Goal: Task Accomplishment & Management: Manage account settings

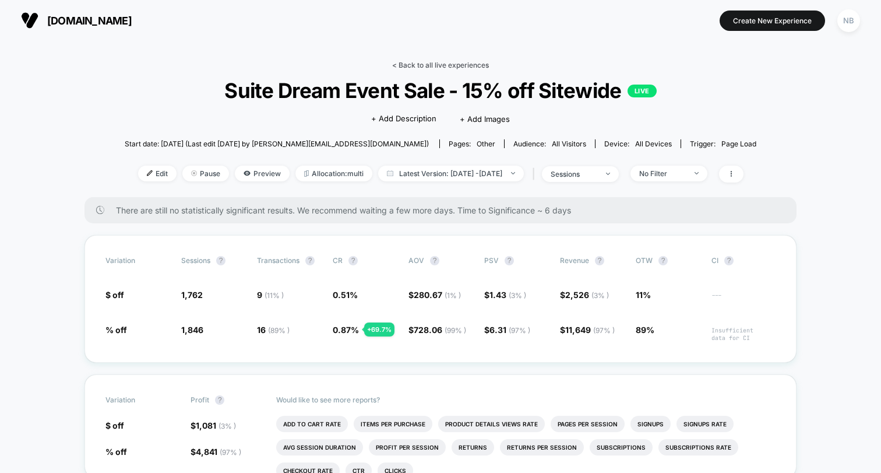
click at [399, 61] on link "< Back to all live experiences" at bounding box center [440, 65] width 97 height 9
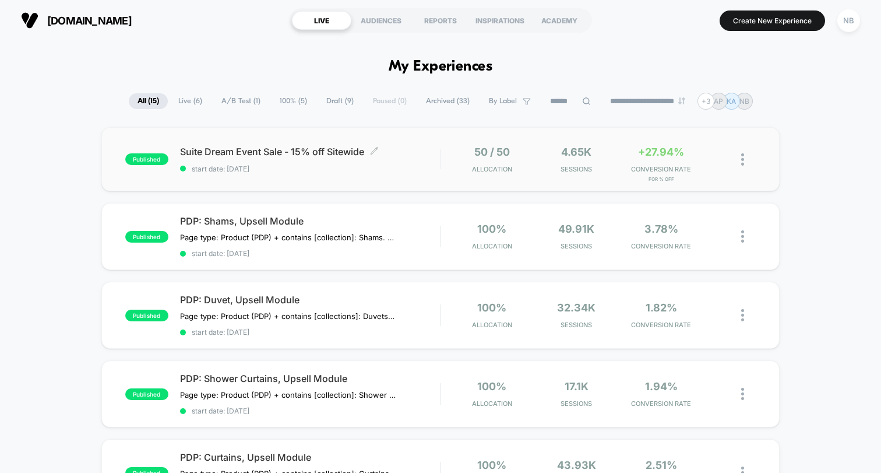
click at [311, 157] on span "Suite Dream Event Sale - 15% off Sitewide Click to edit experience details" at bounding box center [310, 152] width 260 height 12
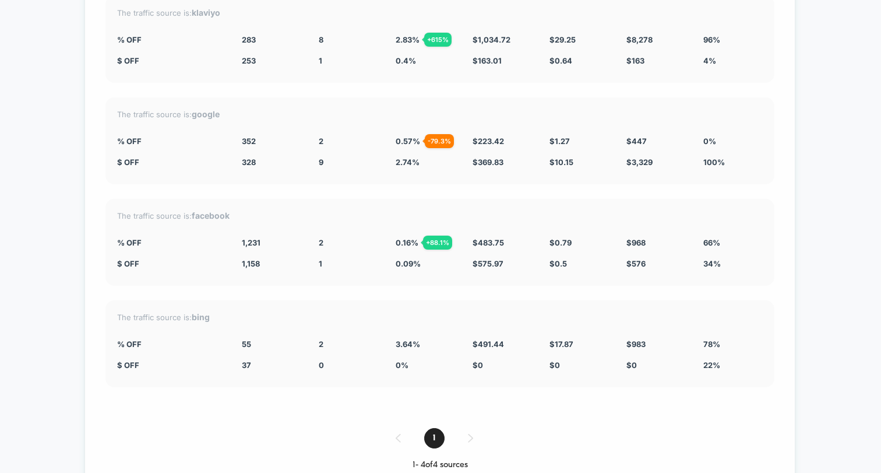
scroll to position [2186, 0]
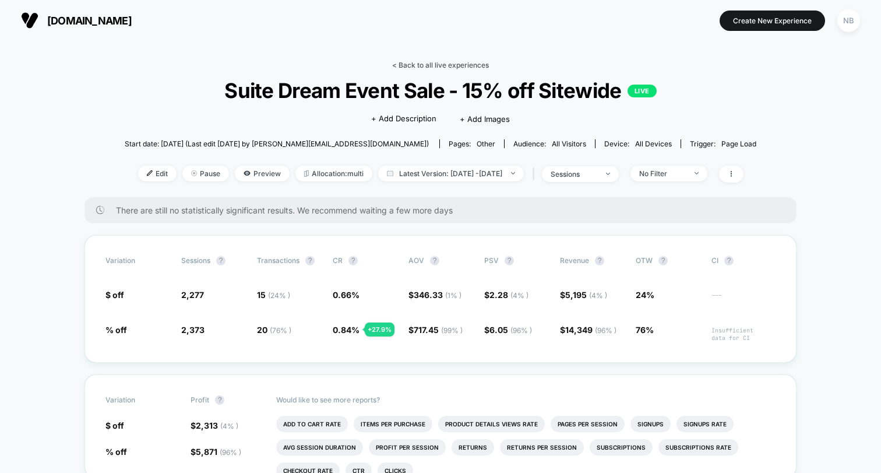
click at [416, 66] on link "< Back to all live experiences" at bounding box center [440, 65] width 97 height 9
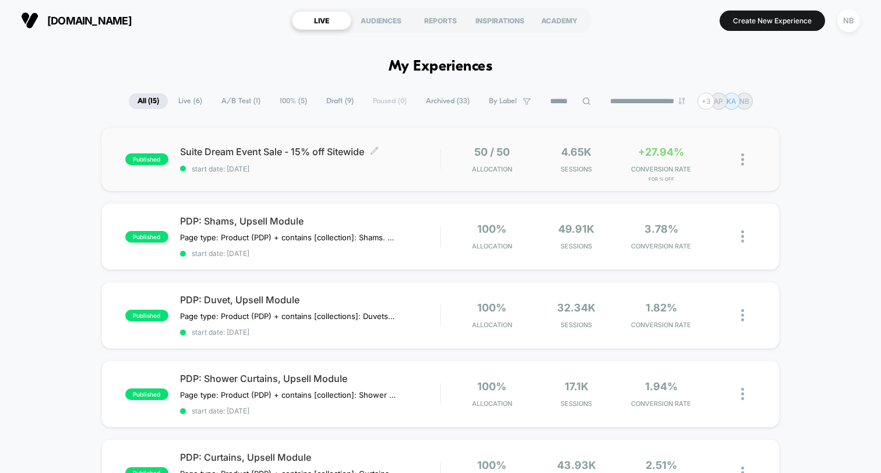
click at [369, 161] on div "Suite Dream Event Sale - 15% off Sitewide Click to edit experience details Clic…" at bounding box center [310, 159] width 260 height 27
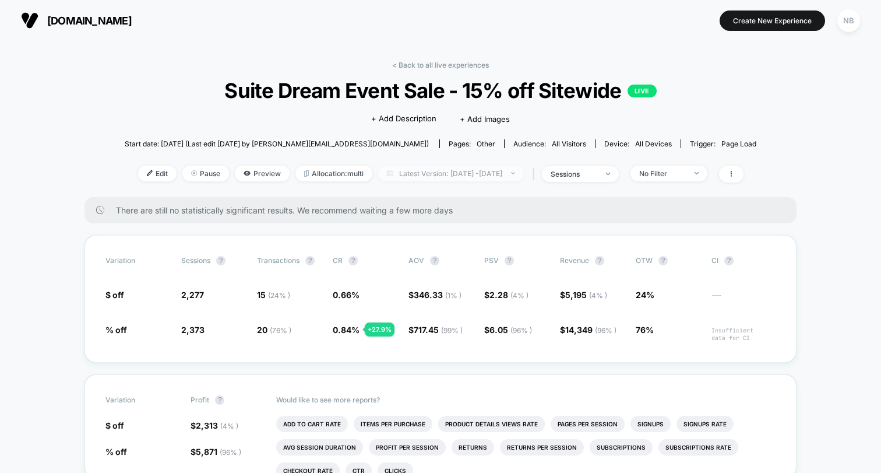
click at [524, 177] on span "Latest Version: Aug 12, 2025 - Aug 15, 2025" at bounding box center [451, 173] width 146 height 16
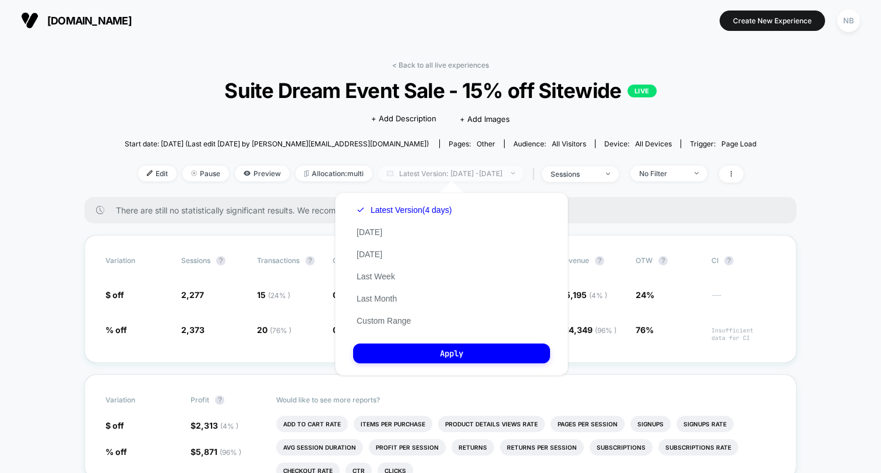
click at [524, 177] on span "Latest Version: Aug 12, 2025 - Aug 15, 2025" at bounding box center [451, 173] width 146 height 16
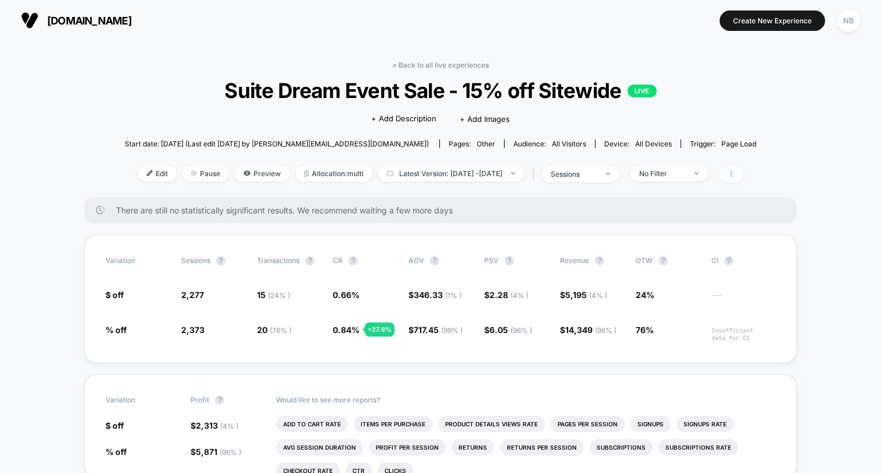
click at [743, 169] on span at bounding box center [731, 173] width 24 height 17
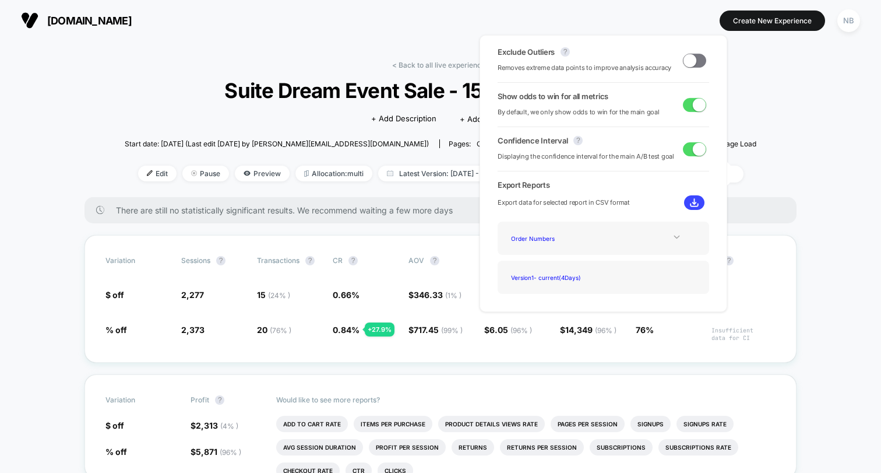
click at [674, 236] on icon at bounding box center [676, 236] width 9 height 9
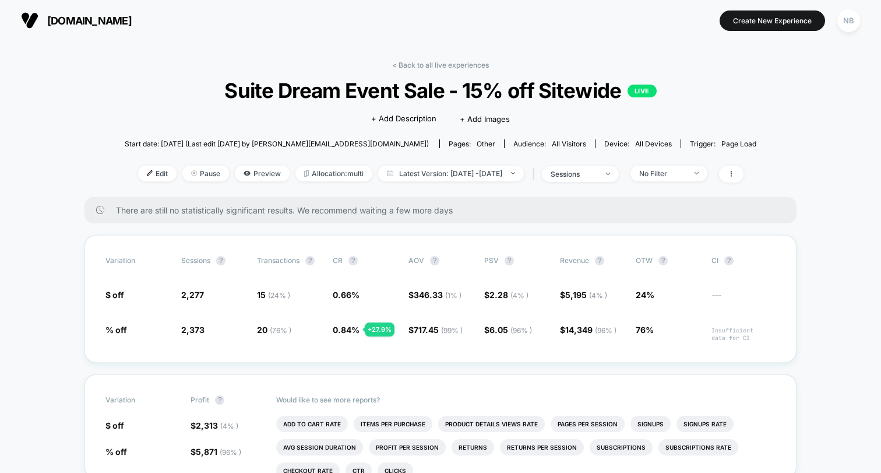
click at [429, 69] on link "< Back to all live experiences" at bounding box center [440, 65] width 97 height 9
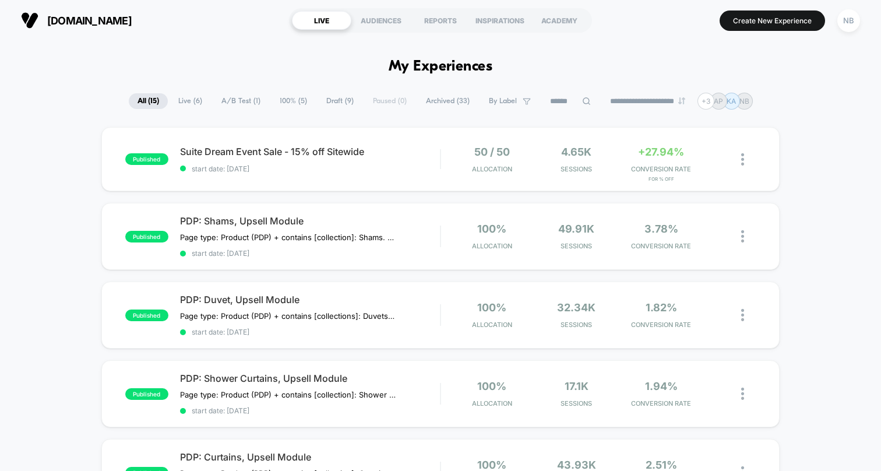
click at [115, 22] on span "[DOMAIN_NAME]" at bounding box center [89, 21] width 84 height 12
click at [105, 23] on span "[DOMAIN_NAME]" at bounding box center [89, 21] width 84 height 12
click at [31, 18] on img at bounding box center [29, 20] width 17 height 17
click at [35, 25] on img at bounding box center [29, 20] width 17 height 17
click at [284, 155] on span "Suite Dream Event Sale - 15% off Sitewide Click to edit experience details" at bounding box center [310, 152] width 260 height 12
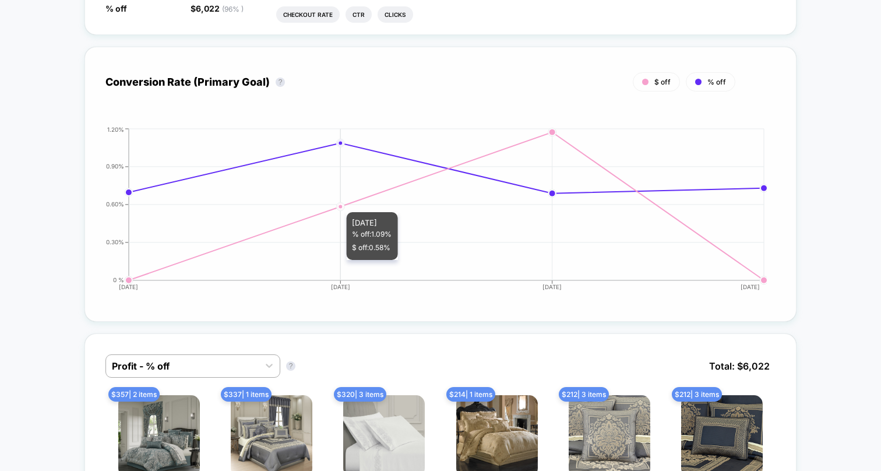
scroll to position [442, 0]
